Goal: Book appointment/travel/reservation

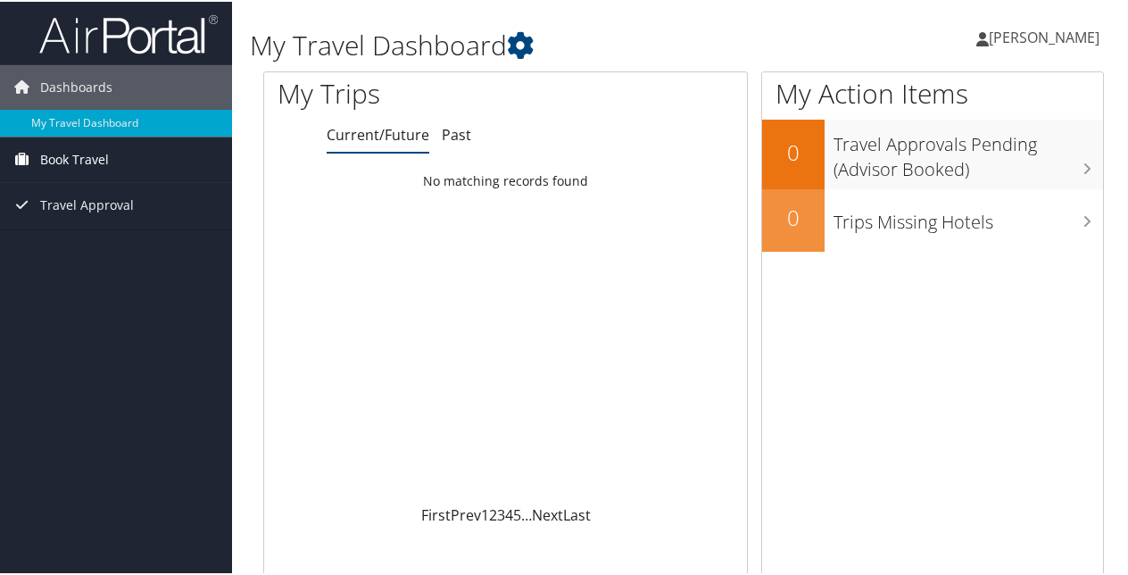
click at [88, 153] on span "Book Travel" at bounding box center [74, 158] width 69 height 45
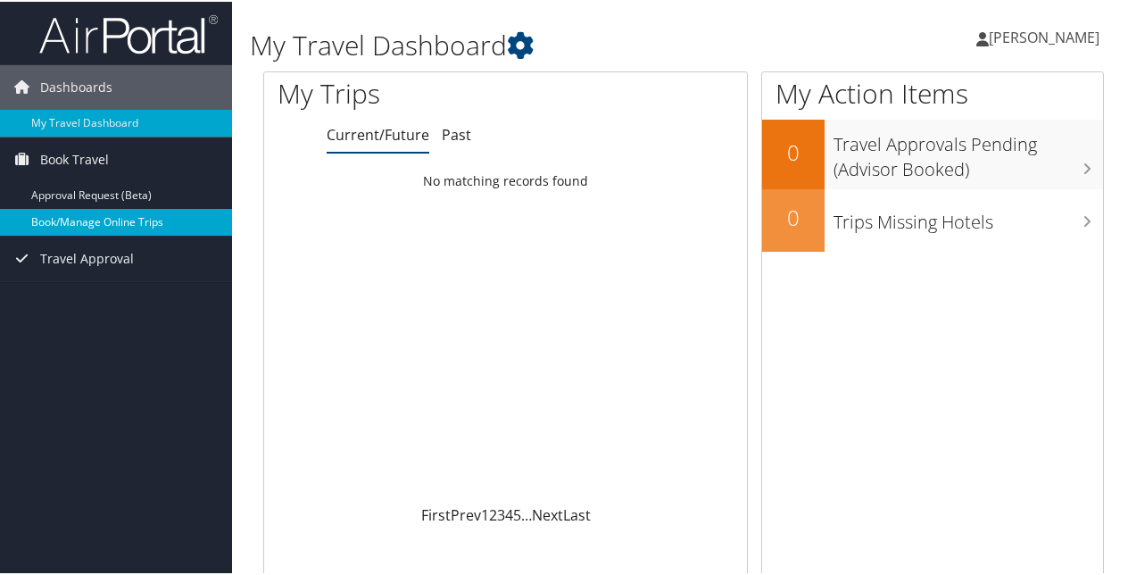
click at [91, 223] on link "Book/Manage Online Trips" at bounding box center [116, 220] width 232 height 27
